Goal: Find specific page/section: Find specific page/section

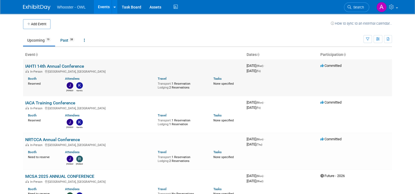
click at [72, 64] on link "IAHTI 14th Annual Conference" at bounding box center [54, 66] width 59 height 5
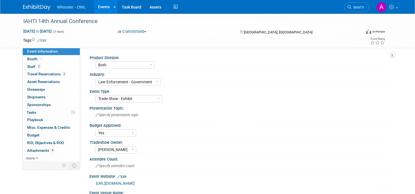
select select "Both"
select select "Law Enforcement - Government"
select select "Trade Show - Exhibit"
select select "Yes"
select select "Kamila Castaneda"
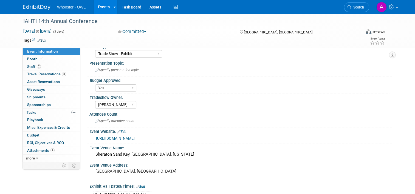
scroll to position [55, 0]
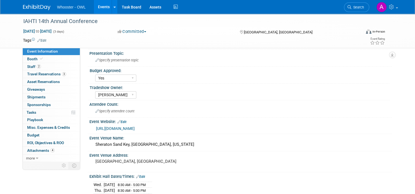
click at [132, 126] on link "https://www.iahti.org/conferences/14th-annual-iahti-conference/" at bounding box center [115, 128] width 39 height 4
